Goal: Task Accomplishment & Management: Manage account settings

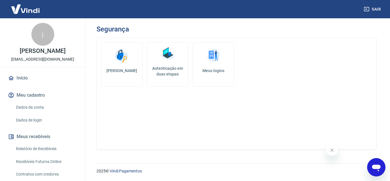
scroll to position [7, 0]
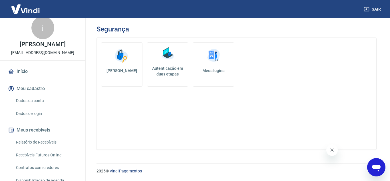
click at [31, 9] on img at bounding box center [25, 8] width 37 height 17
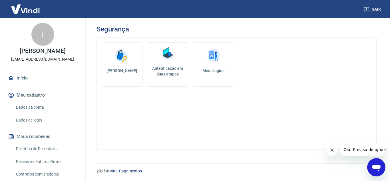
click at [264, 103] on div "Alterar senha Autenticação em duas etapas Meus logins" at bounding box center [237, 94] width 280 height 112
click at [332, 150] on icon "Fechar mensagem da empresa" at bounding box center [332, 150] width 3 height 3
click at [27, 11] on img at bounding box center [25, 8] width 37 height 17
click at [27, 11] on body "Sair j [PERSON_NAME] dos santos [EMAIL_ADDRESS][DOMAIN_NAME] Início Meu cadastr…" at bounding box center [195, 90] width 390 height 181
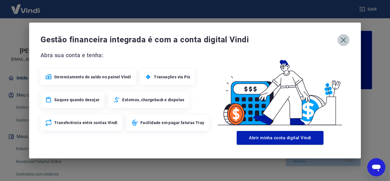
click at [345, 36] on icon "button" at bounding box center [343, 39] width 9 height 9
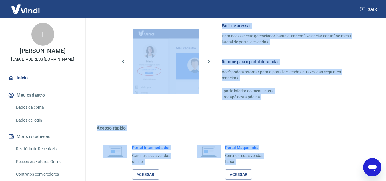
scroll to position [314, 0]
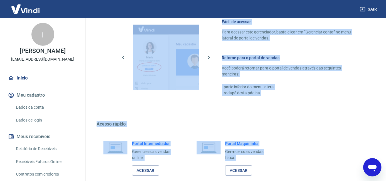
click at [152, 168] on link "Acessar" at bounding box center [145, 170] width 27 height 11
